Goal: Information Seeking & Learning: Learn about a topic

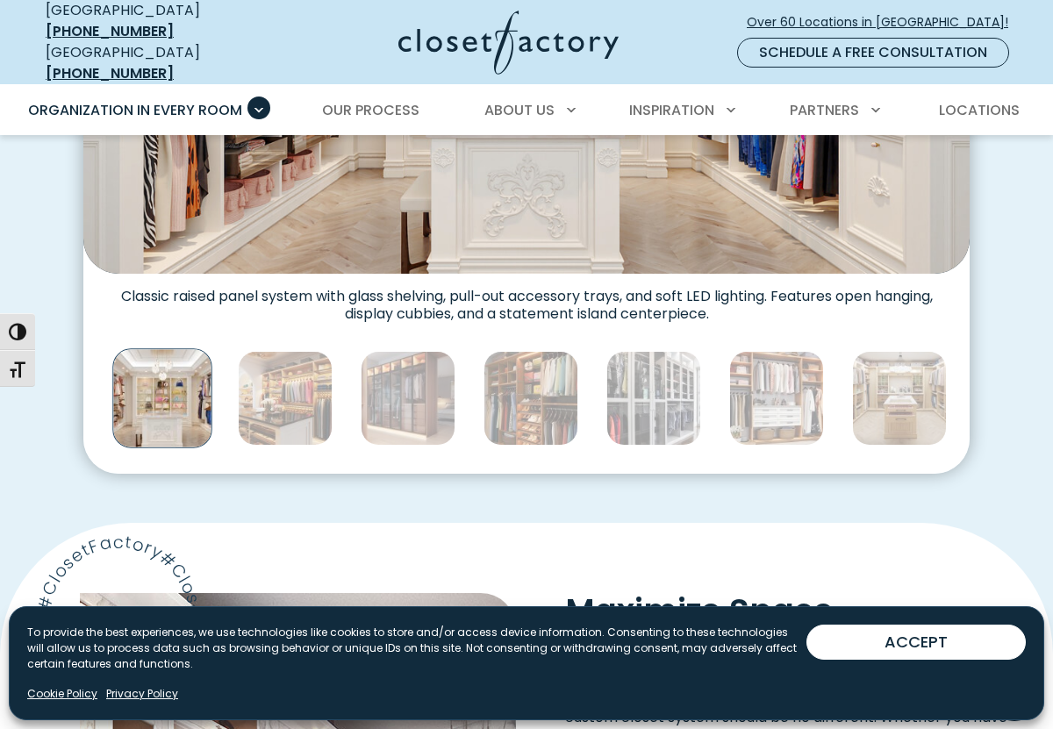
scroll to position [662, 0]
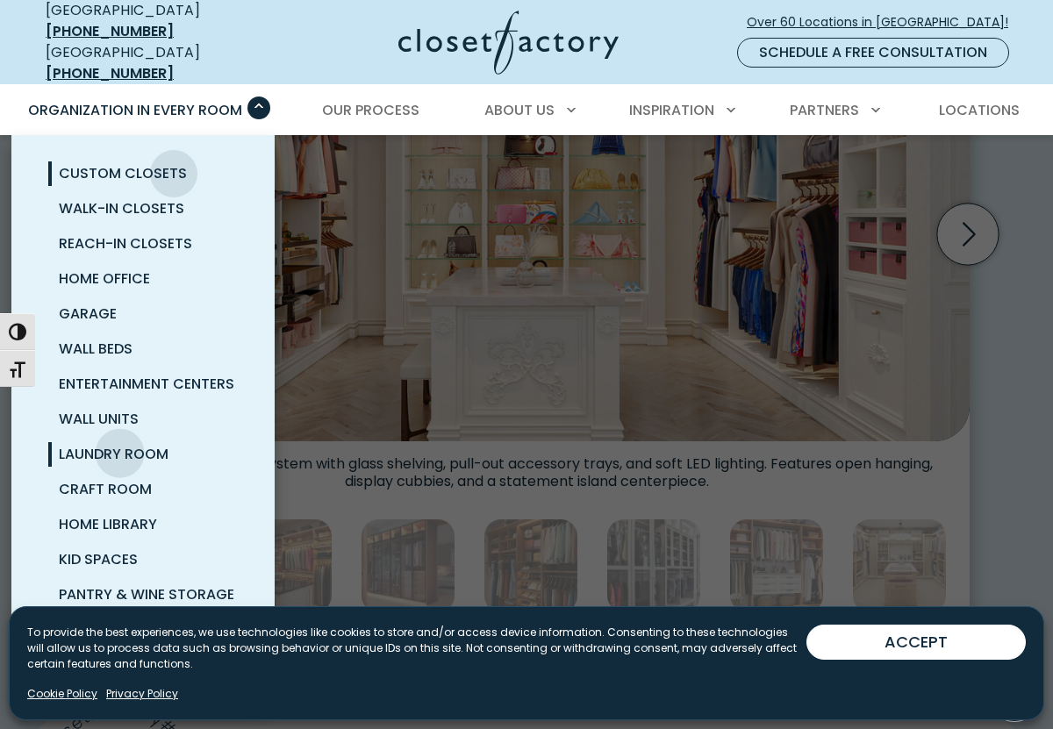
click at [120, 444] on span "Laundry Room" at bounding box center [114, 454] width 110 height 20
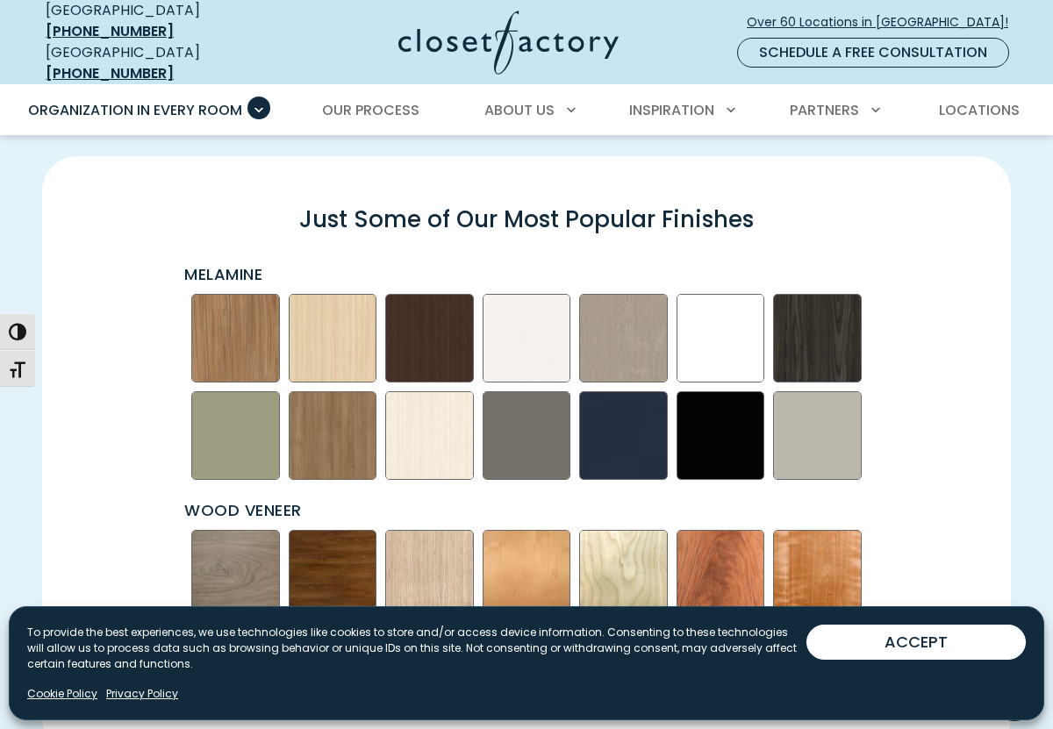
scroll to position [2310, 0]
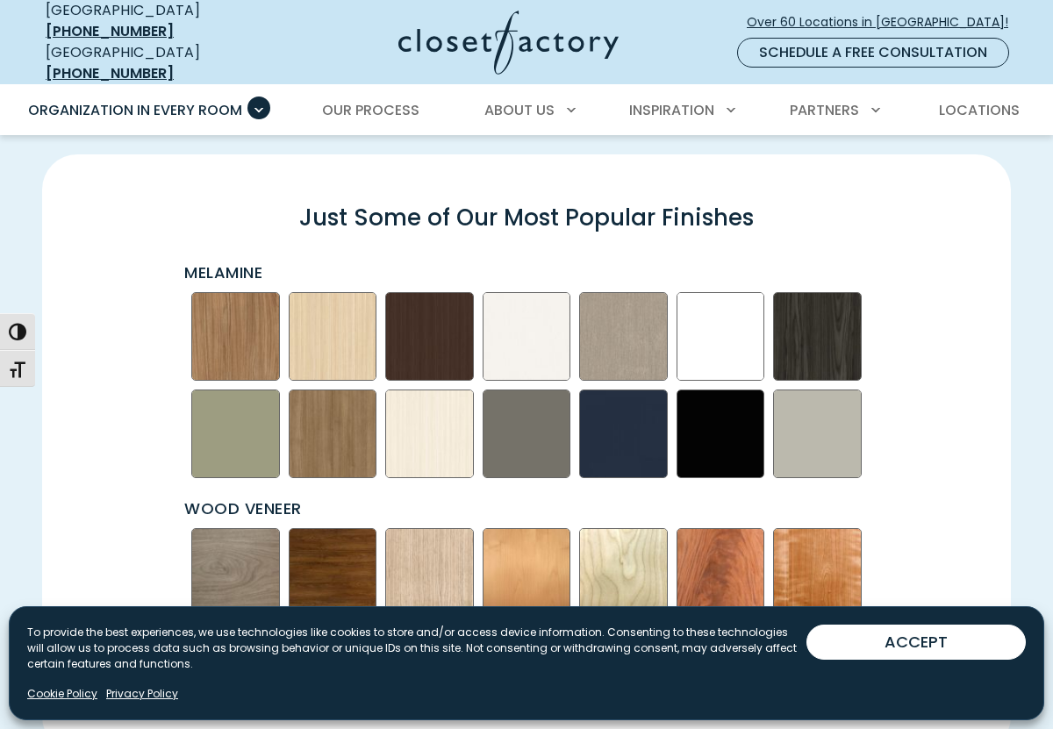
click at [734, 324] on img "Swatch Grid" at bounding box center [721, 336] width 89 height 89
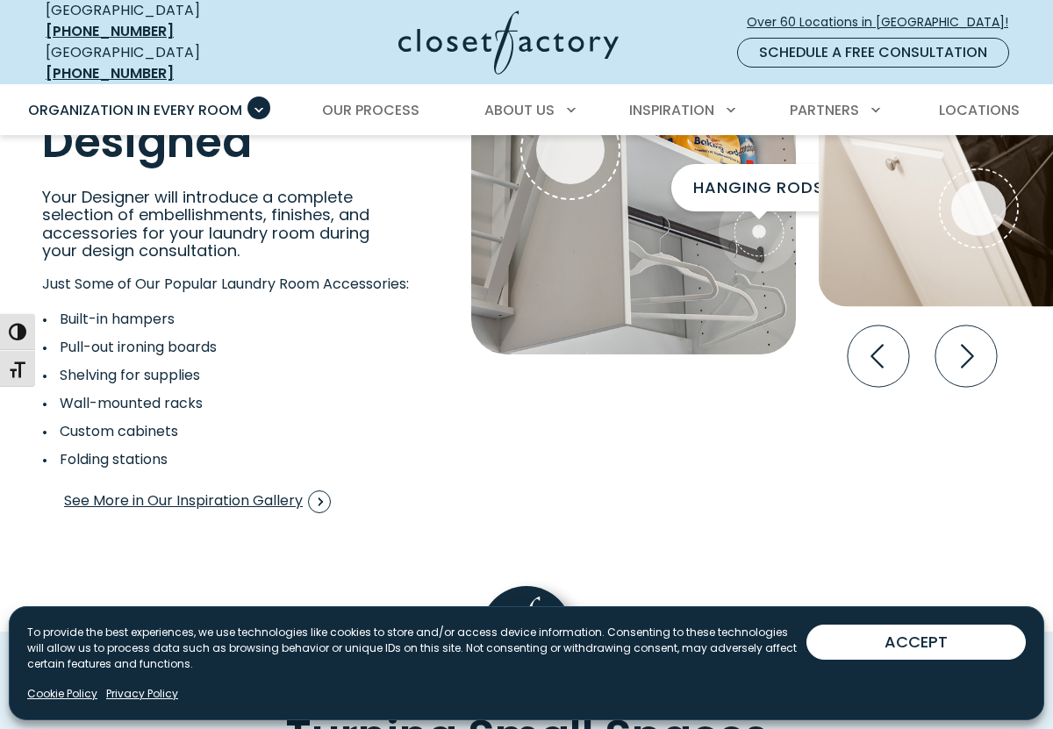
scroll to position [3232, 0]
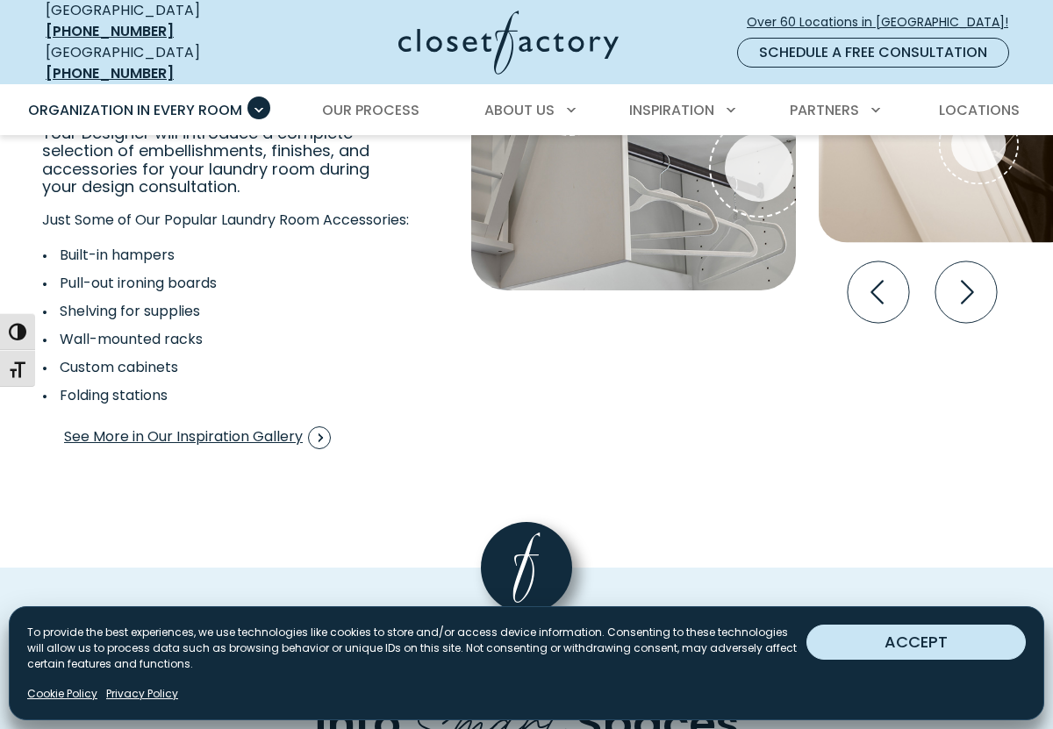
click at [879, 644] on button "ACCEPT" at bounding box center [915, 642] width 219 height 35
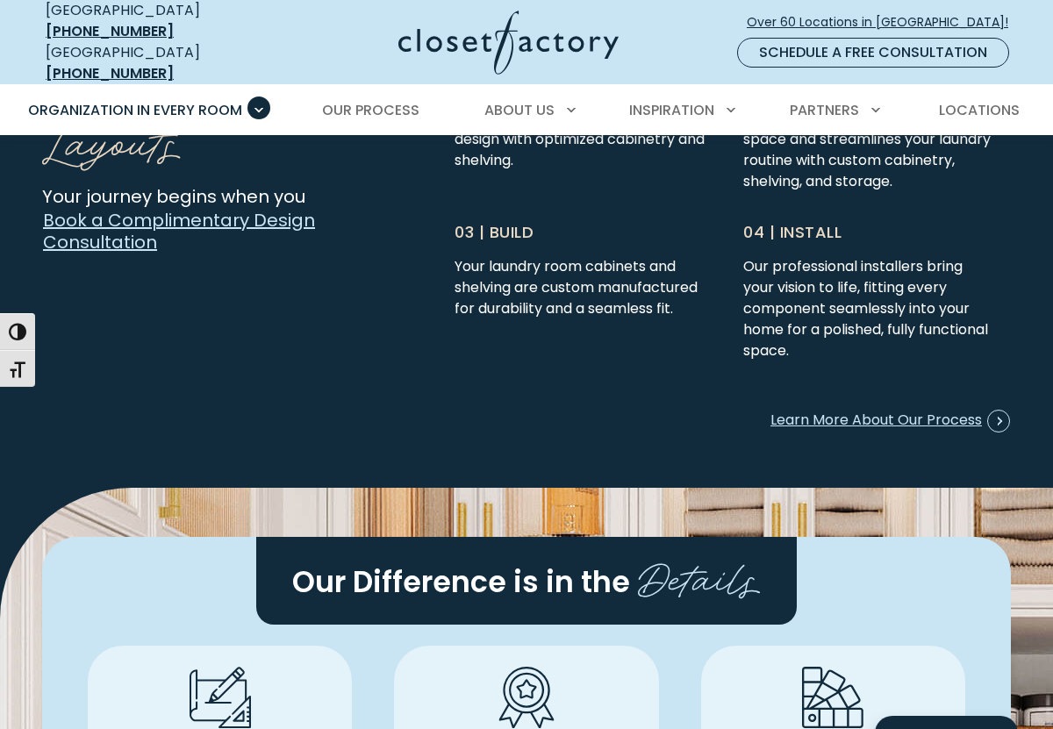
scroll to position [4368, 0]
